Goal: Information Seeking & Learning: Compare options

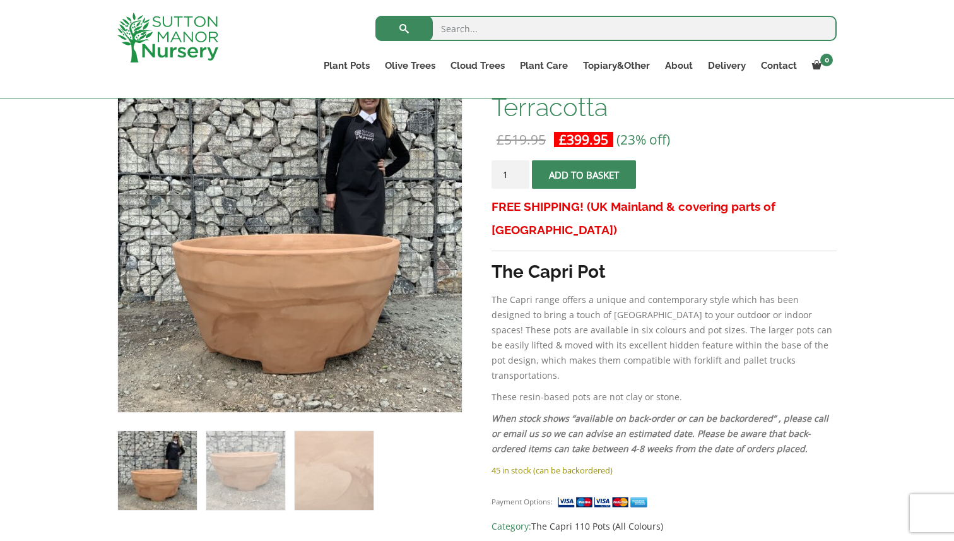
scroll to position [242, 0]
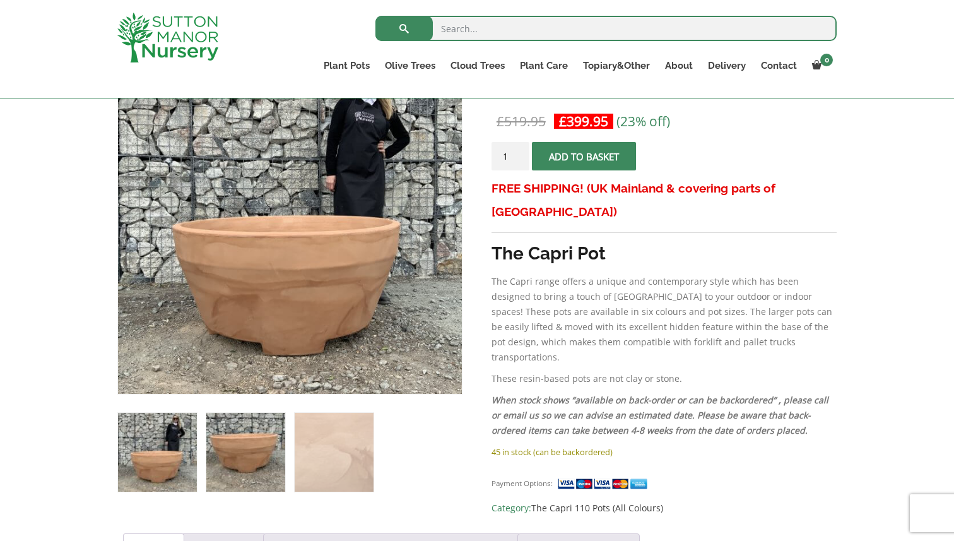
click at [253, 455] on img at bounding box center [245, 452] width 79 height 79
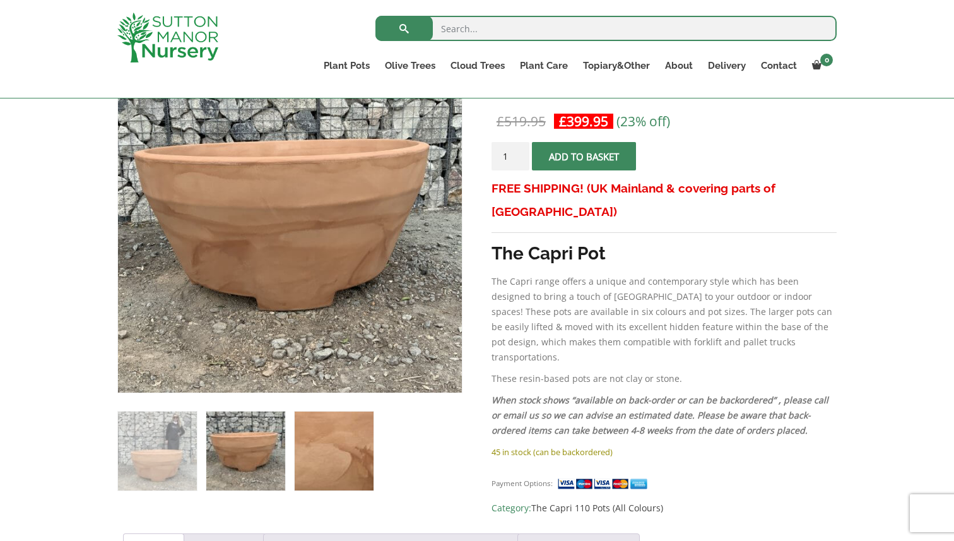
click at [331, 454] on img at bounding box center [334, 451] width 79 height 79
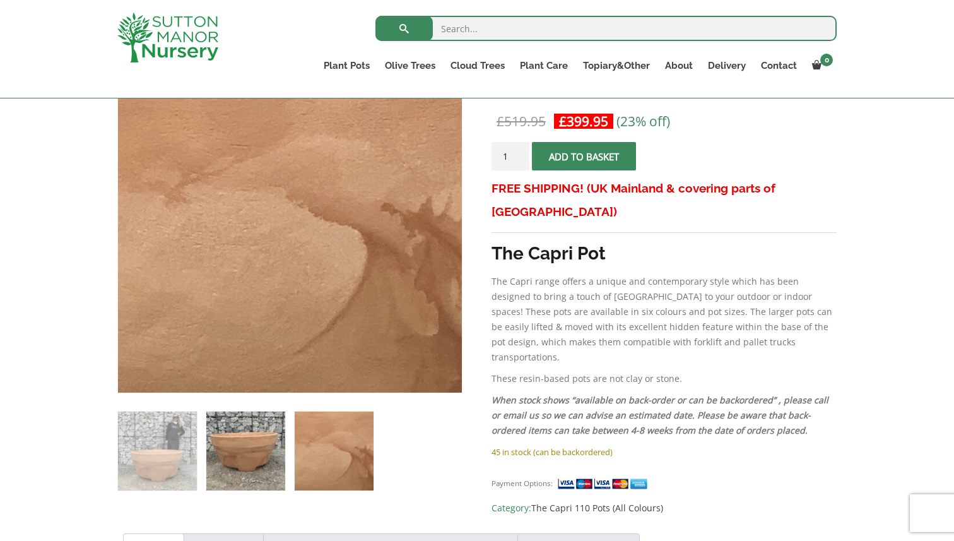
click at [246, 461] on img at bounding box center [245, 451] width 79 height 79
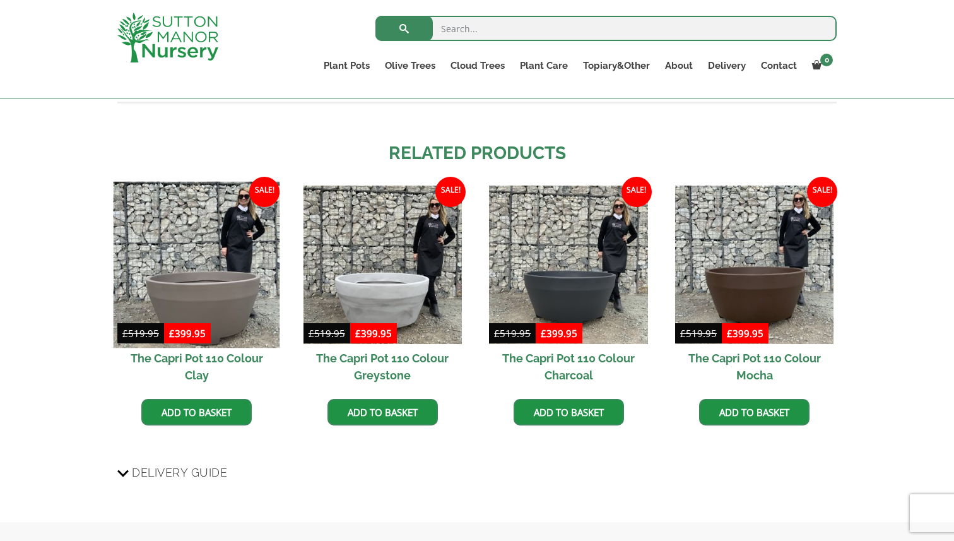
scroll to position [1102, 0]
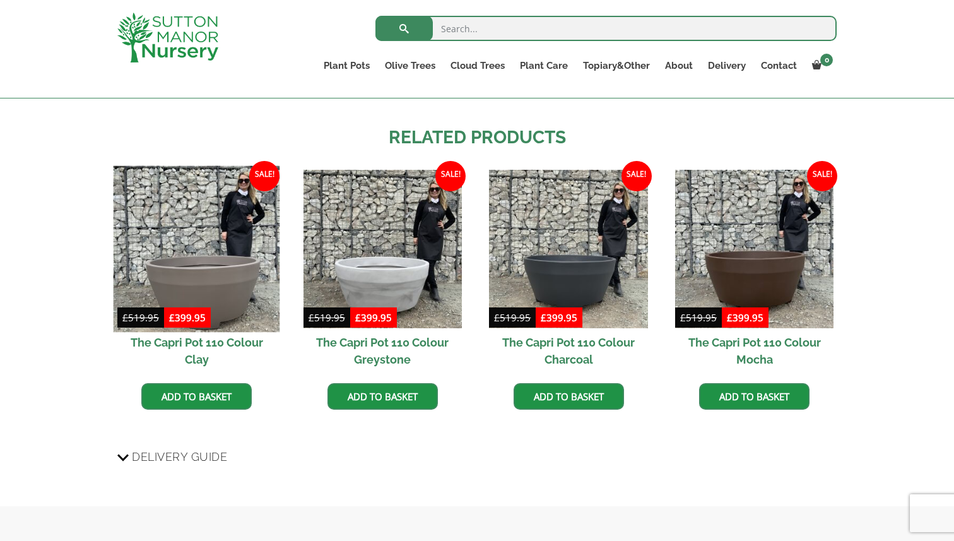
click at [213, 296] on img at bounding box center [197, 249] width 167 height 167
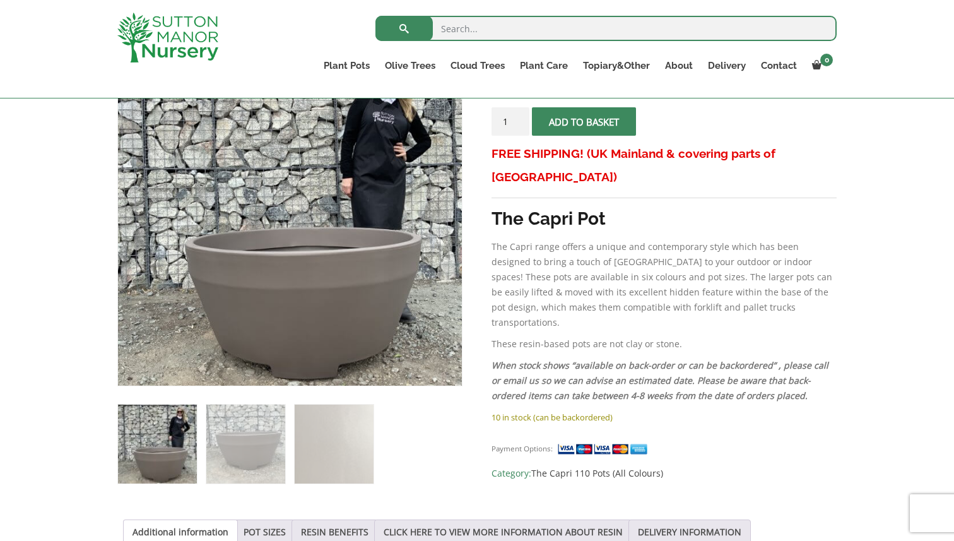
scroll to position [254, 0]
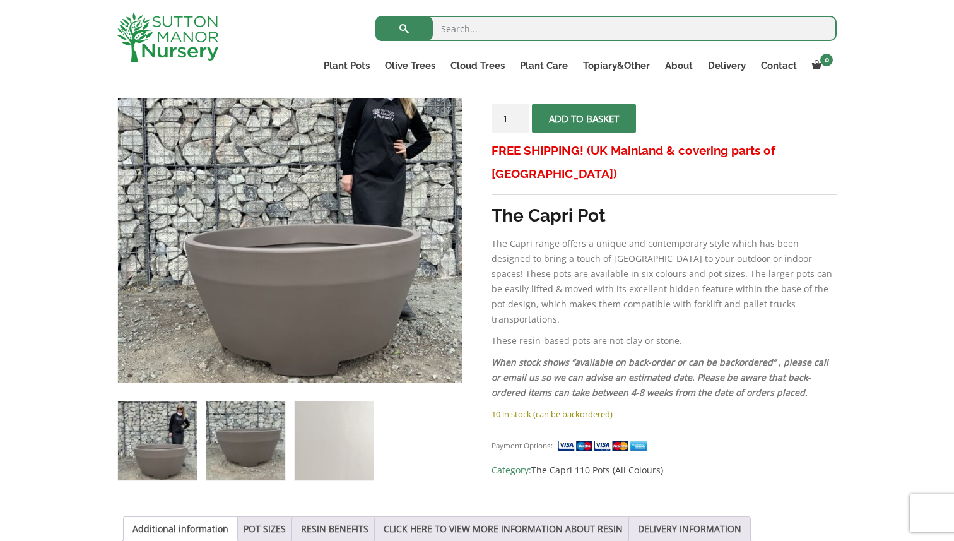
click at [253, 447] on img at bounding box center [245, 440] width 79 height 79
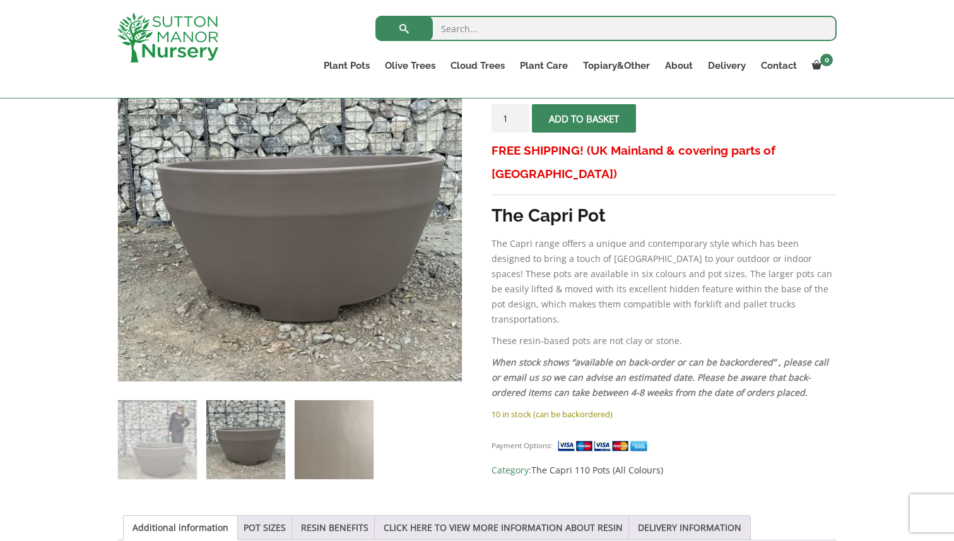
click at [332, 442] on img at bounding box center [334, 439] width 79 height 79
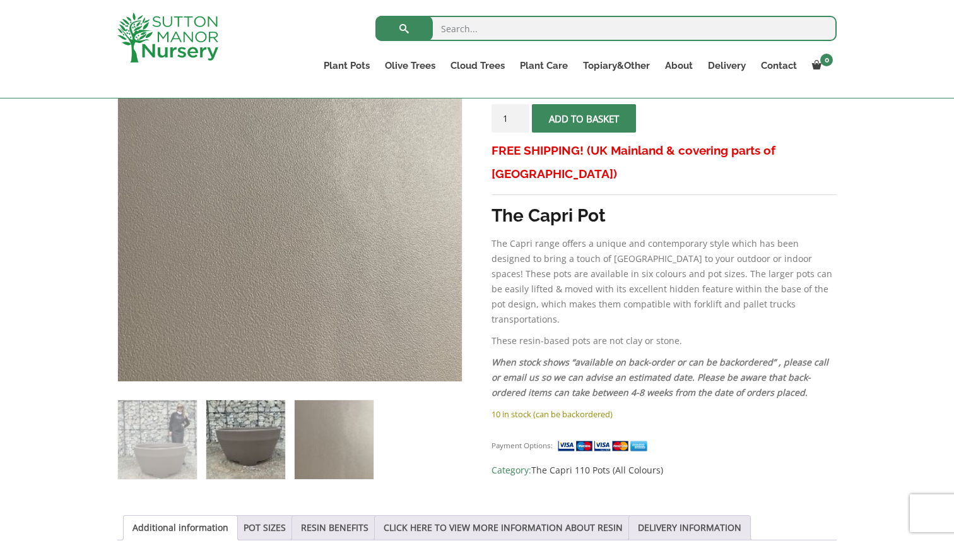
click at [253, 444] on img at bounding box center [245, 439] width 79 height 79
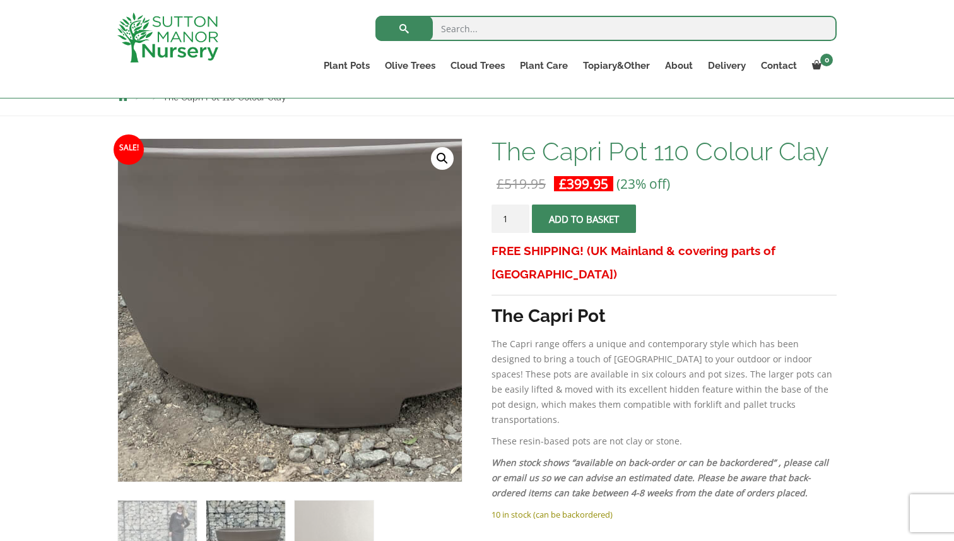
scroll to position [149, 0]
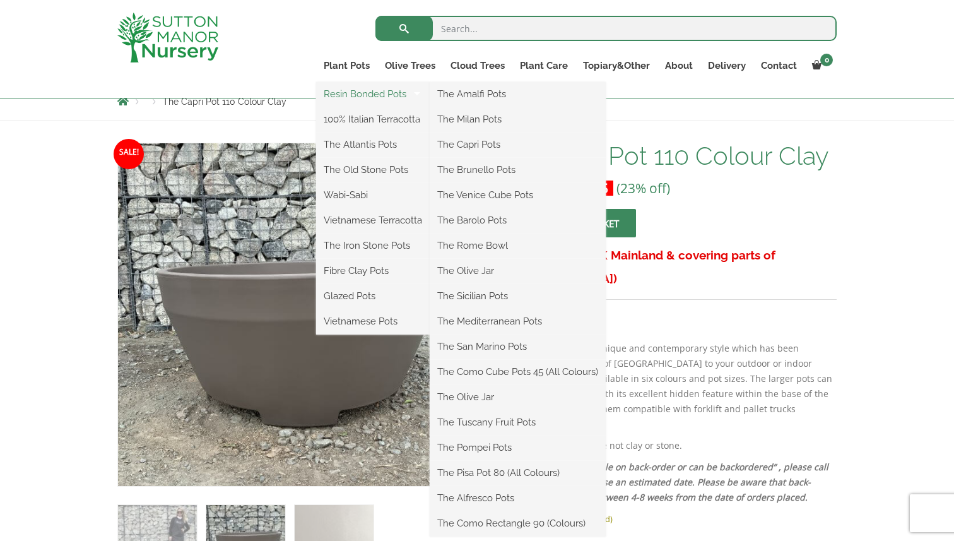
click at [352, 94] on link "Resin Bonded Pots" at bounding box center [373, 94] width 114 height 19
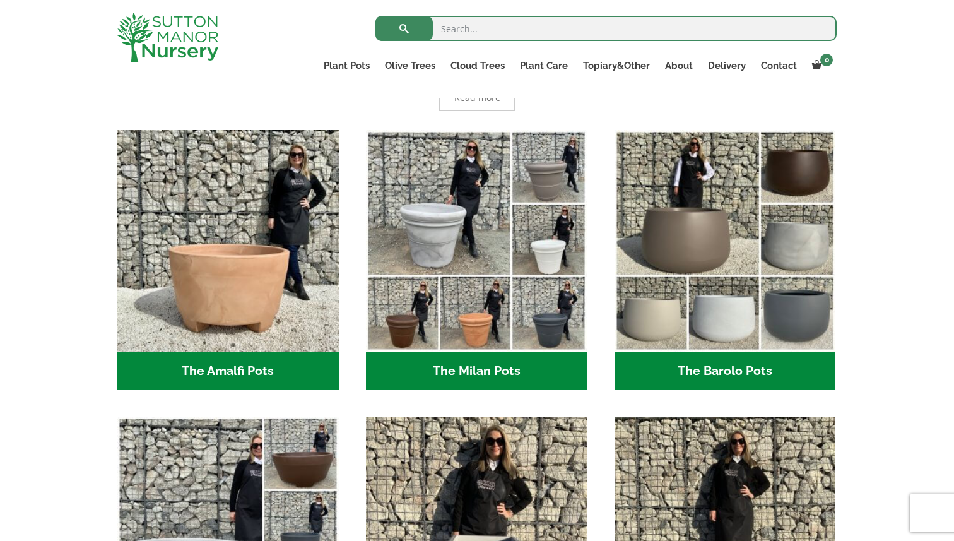
scroll to position [316, 0]
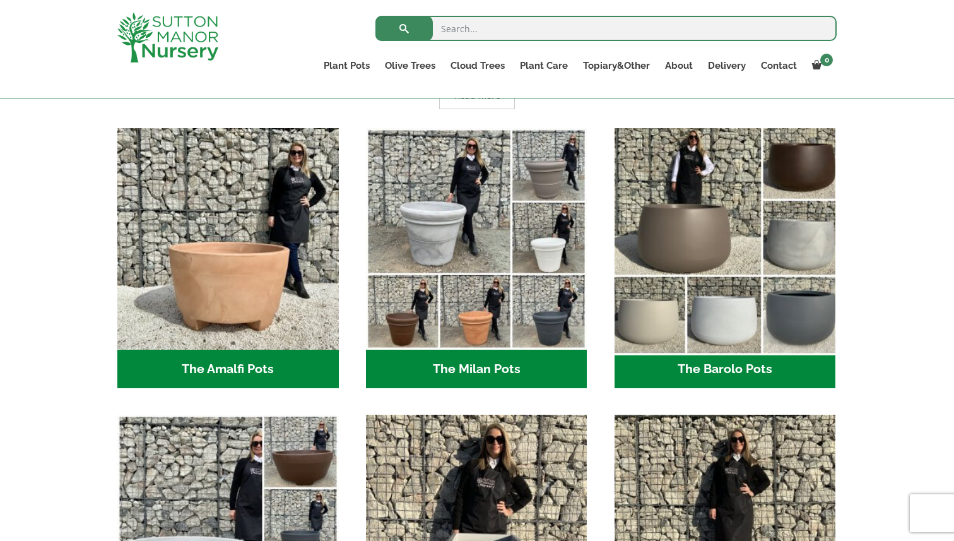
click at [787, 253] on img "Visit product category The Barolo Pots" at bounding box center [725, 238] width 232 height 232
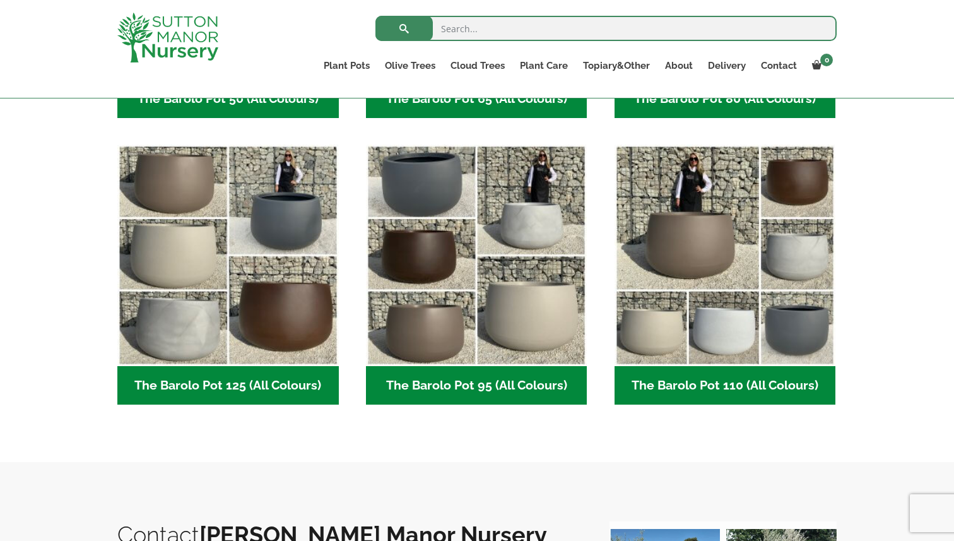
scroll to position [625, 0]
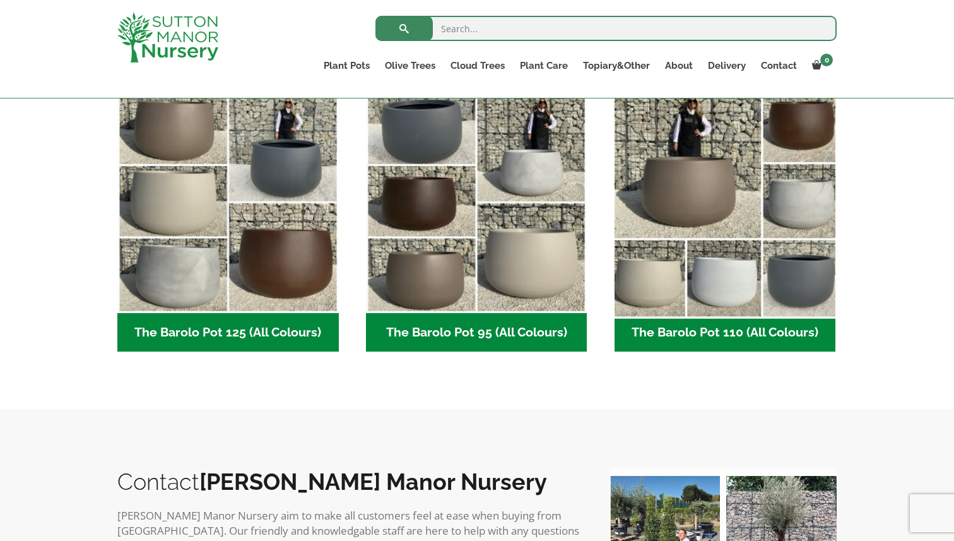
click at [785, 198] on img "Visit product category The Barolo Pot 110 (All Colours)" at bounding box center [725, 202] width 232 height 232
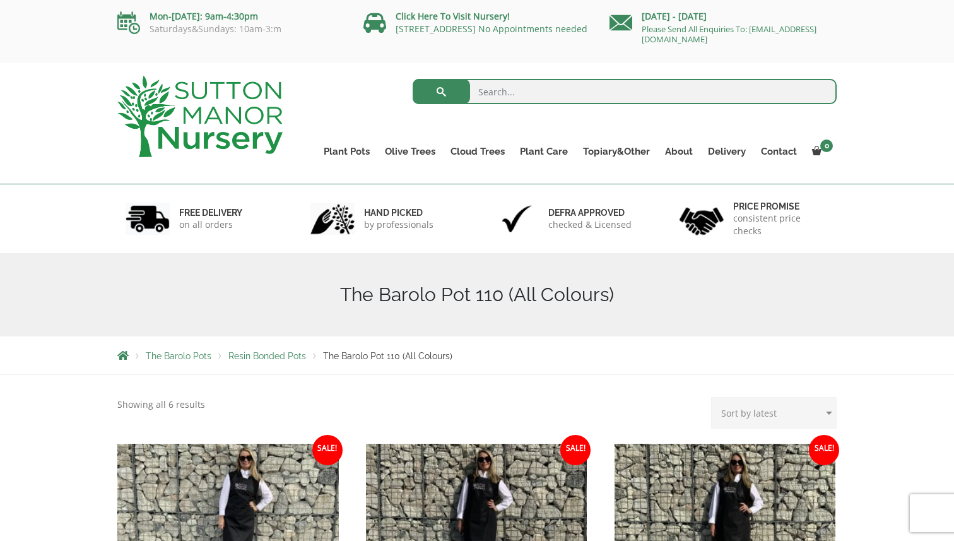
click at [261, 358] on span "Resin Bonded Pots" at bounding box center [268, 356] width 78 height 10
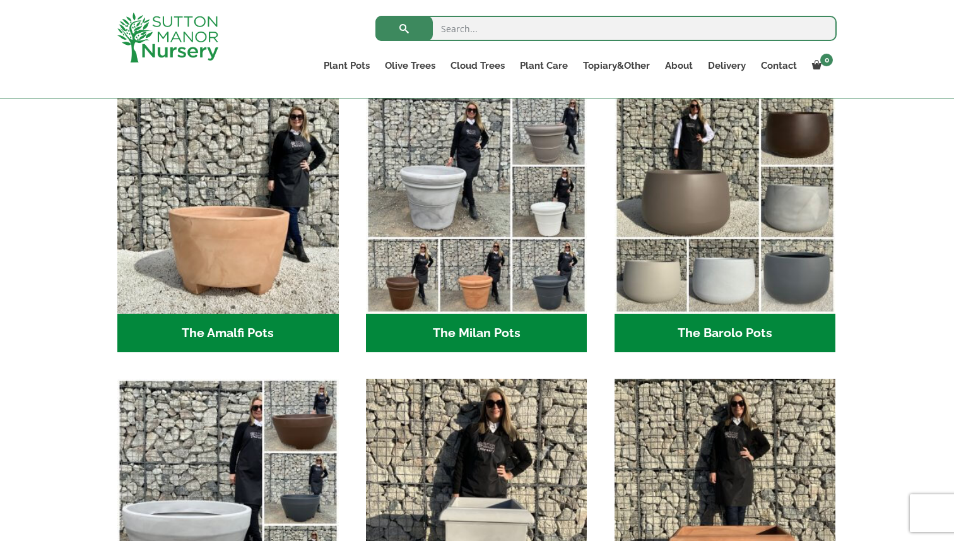
scroll to position [335, 0]
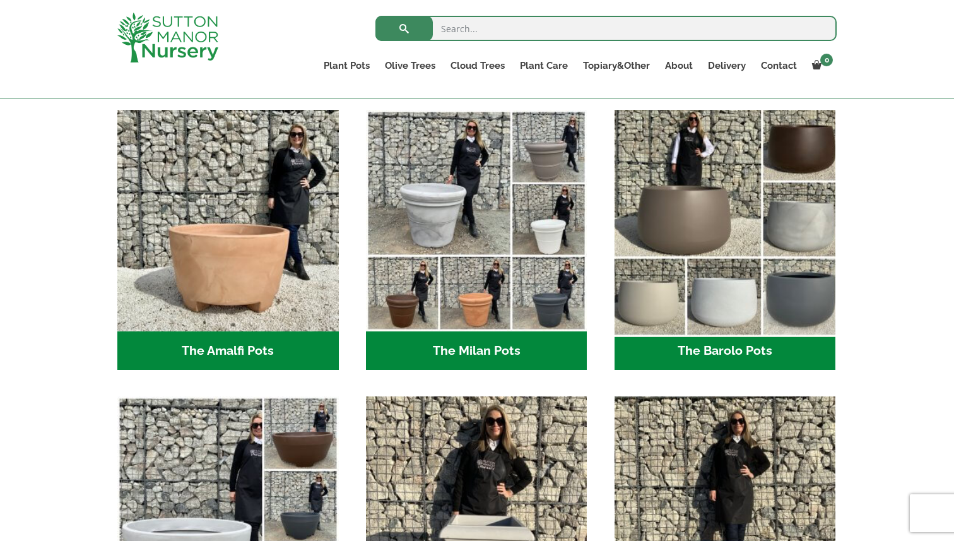
click at [732, 284] on img "Visit product category The Barolo Pots" at bounding box center [725, 220] width 232 height 232
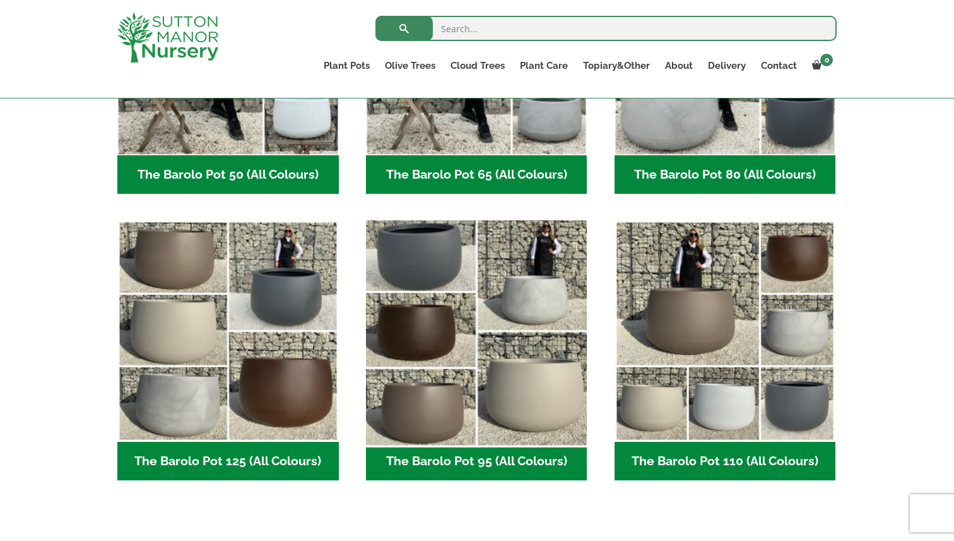
scroll to position [498, 0]
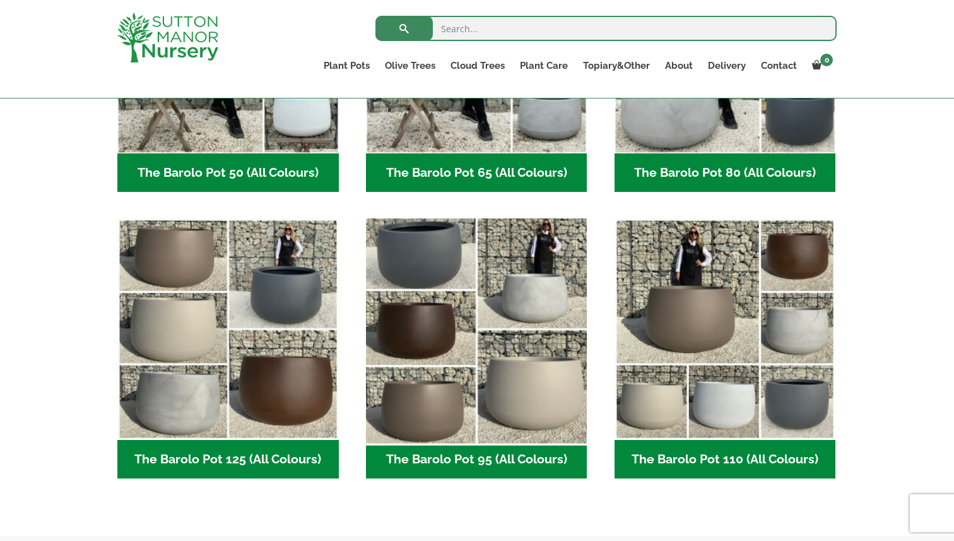
click at [504, 405] on img "Visit product category The Barolo Pot 95 (All Colours)" at bounding box center [476, 329] width 232 height 232
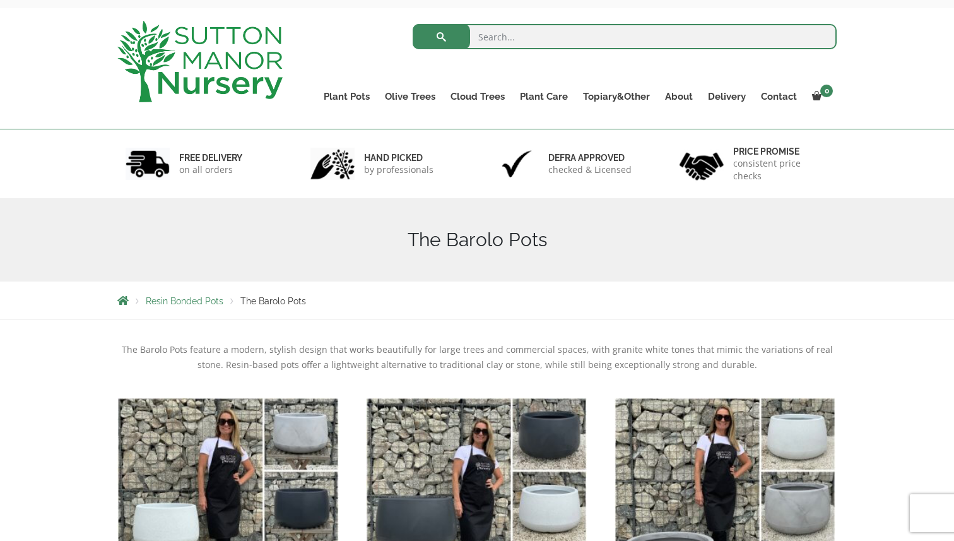
scroll to position [0, 0]
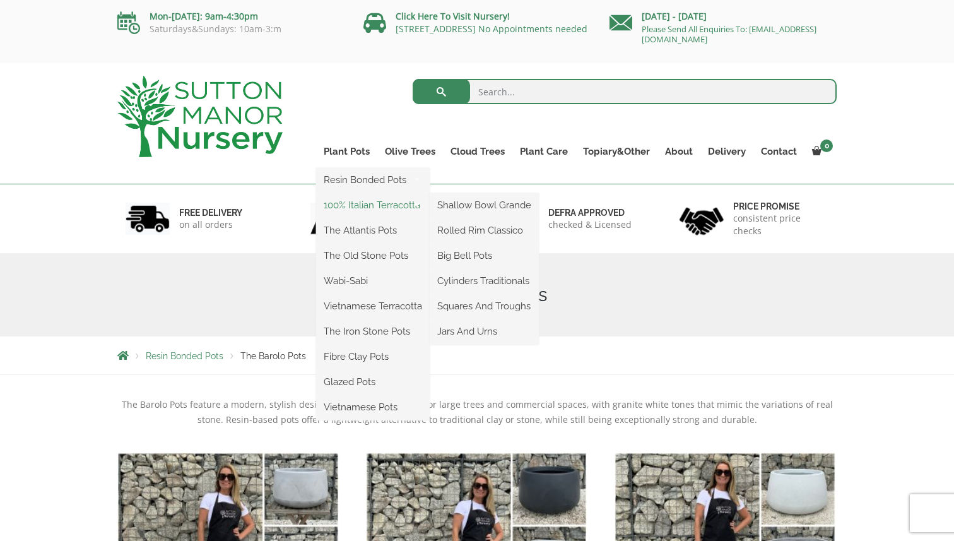
click at [362, 206] on link "100% Italian Terracotta" at bounding box center [373, 205] width 114 height 19
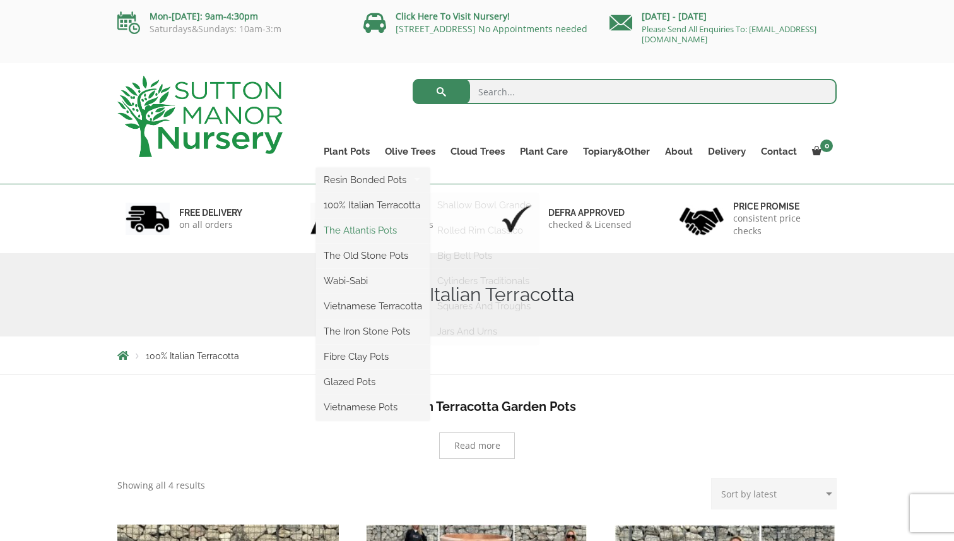
click at [349, 229] on link "The Atlantis Pots" at bounding box center [373, 230] width 114 height 19
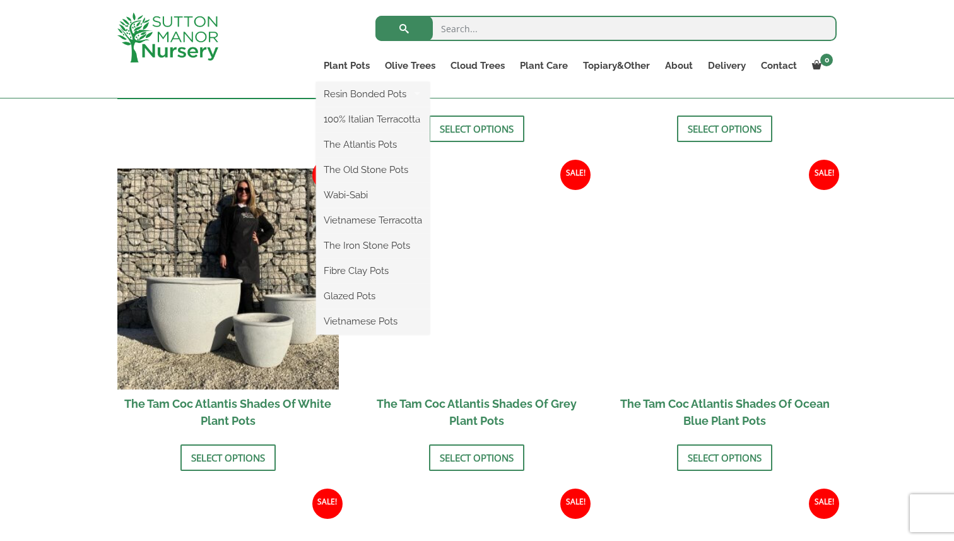
scroll to position [671, 0]
